Goal: Task Accomplishment & Management: Use online tool/utility

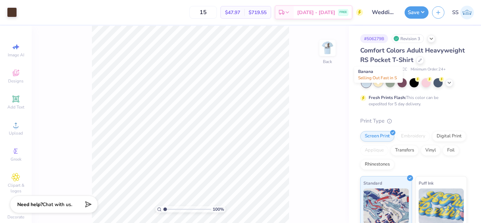
click at [377, 87] on div at bounding box center [377, 81] width 9 height 9
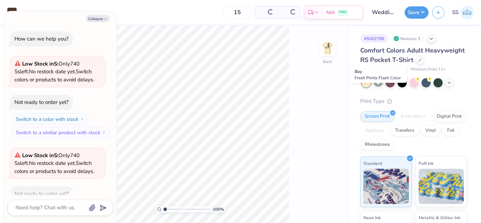
scroll to position [39, 0]
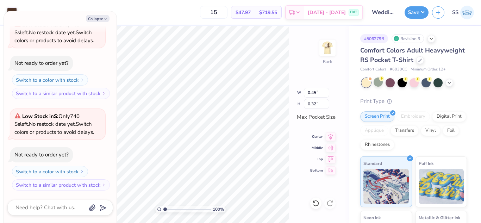
type textarea "x"
type input "0.27"
type input "0.19"
type input "1.25863983903697"
type textarea "x"
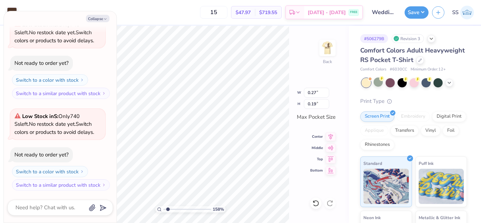
type input "1.57669427579101"
type textarea "x"
type input "1.57669427579101"
type textarea "x"
type input "1.57669427579101"
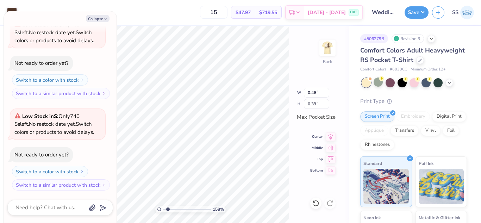
type textarea "x"
type input "1.57669427579101"
type textarea "x"
type input "1.57669427579101"
type textarea "x"
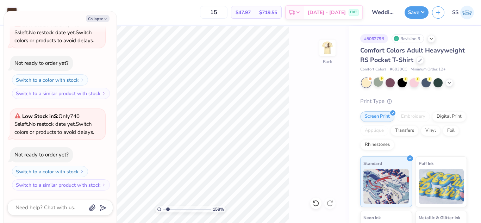
type input "1.57669427579101"
type textarea "x"
type input "1.57669427579101"
type textarea "x"
type input "1.57669427579101"
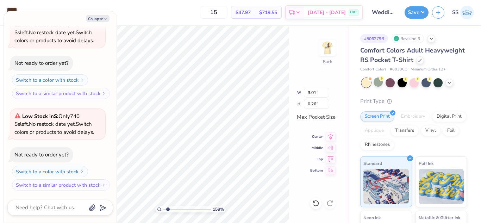
type textarea "x"
type input "1.57669427579101"
type textarea "x"
type input "1.57669427579101"
type textarea "x"
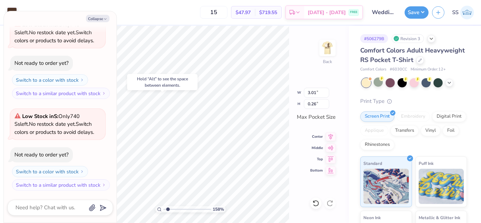
type input "1.57669427579101"
type textarea "x"
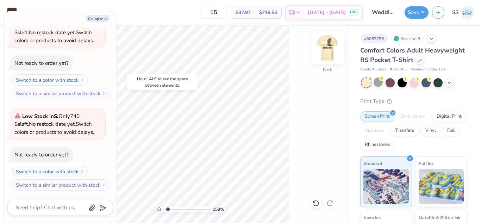
click at [324, 53] on img at bounding box center [327, 48] width 28 height 28
type input "1.57669427579101"
type textarea "x"
type input "1.57669427579101"
type textarea "x"
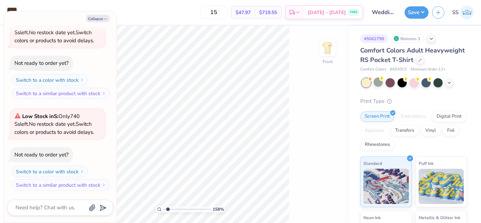
type input "1.57669427579101"
type textarea "x"
type input "1"
click at [408, 14] on button "Save" at bounding box center [416, 11] width 24 height 12
type textarea "x"
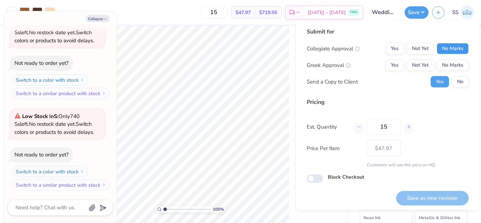
click at [441, 49] on button "No Marks" at bounding box center [452, 48] width 32 height 11
click at [446, 61] on button "No Marks" at bounding box center [452, 64] width 32 height 11
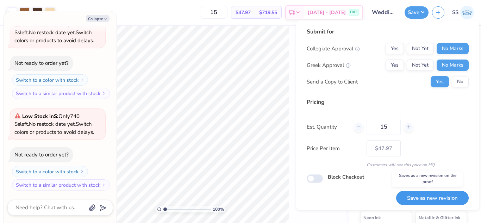
click at [431, 194] on button "Save as new revision" at bounding box center [432, 198] width 73 height 14
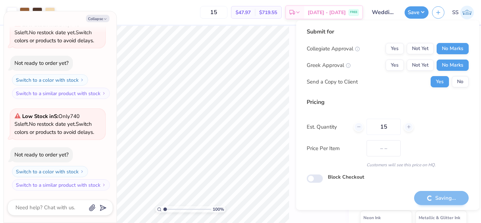
type input "$47.97"
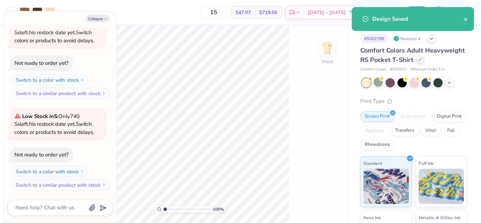
click at [364, 65] on div "Comfort Colors Adult Heavyweight RS Pocket T-Shirt" at bounding box center [413, 55] width 107 height 19
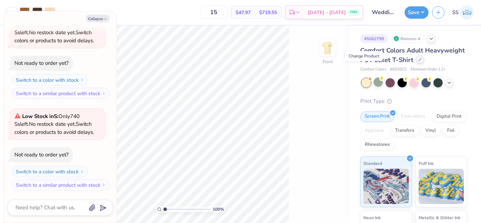
click at [418, 61] on icon at bounding box center [419, 59] width 3 height 3
type textarea "x"
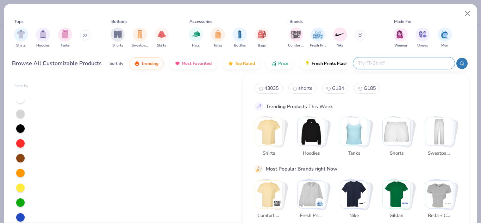
click at [424, 60] on input "text" at bounding box center [403, 63] width 92 height 8
type input "[PERSON_NAME]"
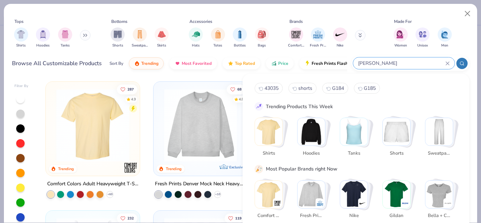
type textarea "x"
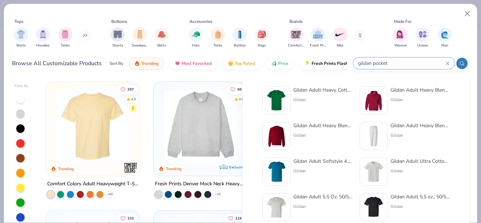
type input "gildan pocket"
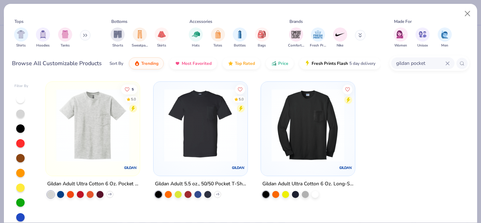
drag, startPoint x: 228, startPoint y: 115, endPoint x: 211, endPoint y: 134, distance: 25.7
click at [211, 134] on img at bounding box center [200, 125] width 80 height 73
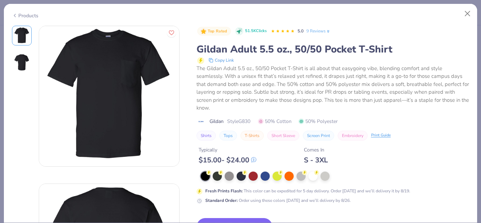
click at [14, 15] on div "Products" at bounding box center [240, 13] width 473 height 18
click at [14, 15] on icon at bounding box center [15, 15] width 6 height 8
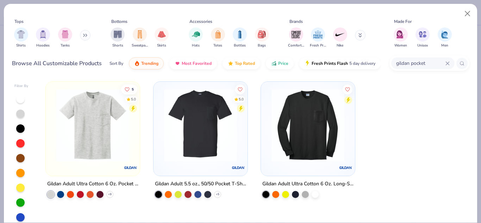
click at [58, 105] on img at bounding box center [93, 125] width 80 height 73
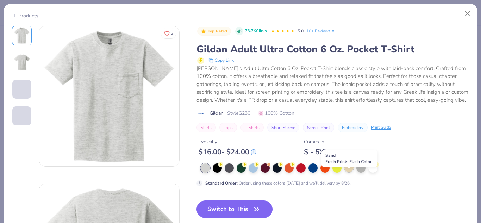
click at [347, 172] on div at bounding box center [348, 167] width 9 height 9
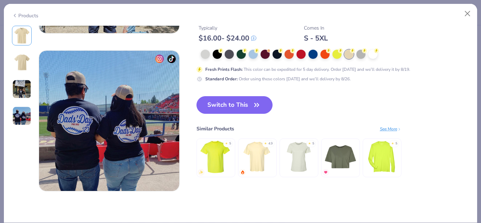
scroll to position [451, 0]
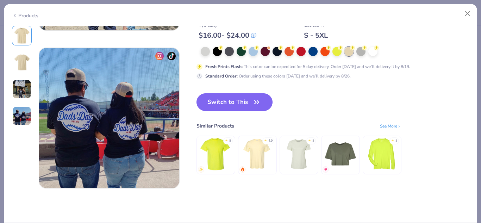
click at [223, 96] on button "Switch to This" at bounding box center [234, 102] width 76 height 18
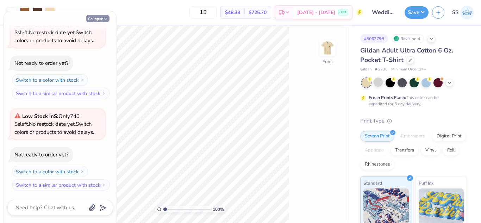
click at [97, 17] on button "Collapse" at bounding box center [98, 18] width 24 height 7
type textarea "x"
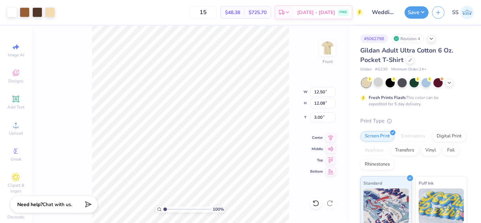
type input "3.00"
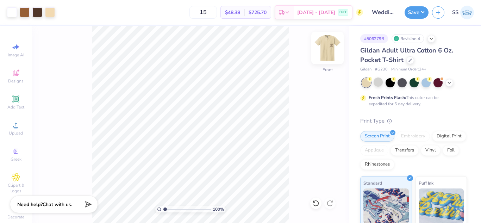
click at [328, 57] on img at bounding box center [327, 48] width 28 height 28
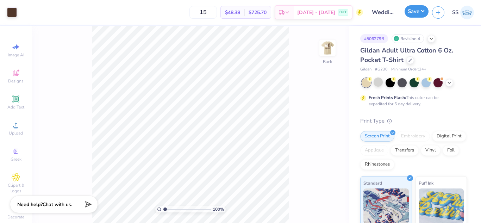
click at [417, 9] on button "Save" at bounding box center [416, 11] width 24 height 12
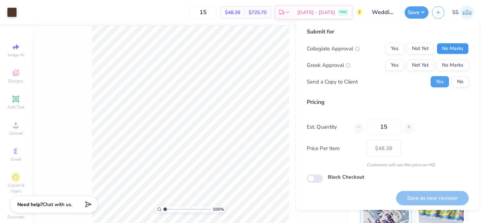
click at [453, 44] on button "No Marks" at bounding box center [452, 48] width 32 height 11
click at [452, 68] on button "No Marks" at bounding box center [452, 64] width 32 height 11
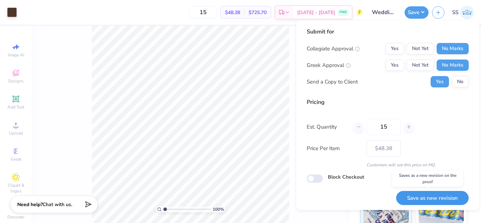
click at [433, 196] on button "Save as new revision" at bounding box center [432, 198] width 73 height 14
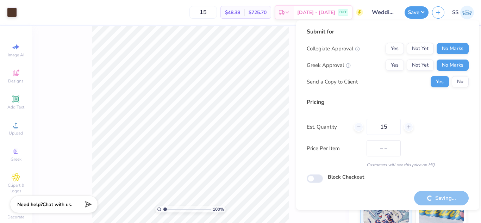
type input "$48.38"
